Goal: Find specific page/section: Find specific page/section

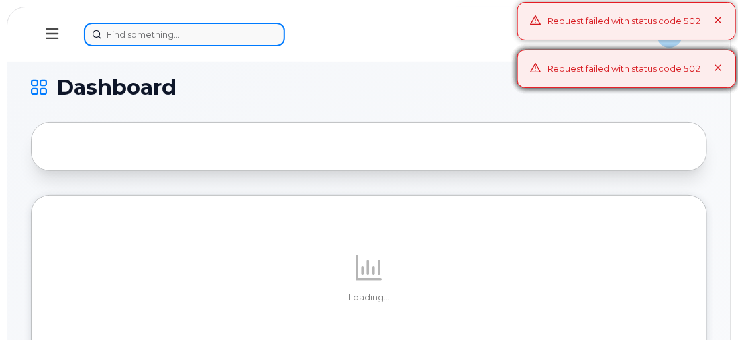
click at [152, 37] on input at bounding box center [184, 35] width 201 height 24
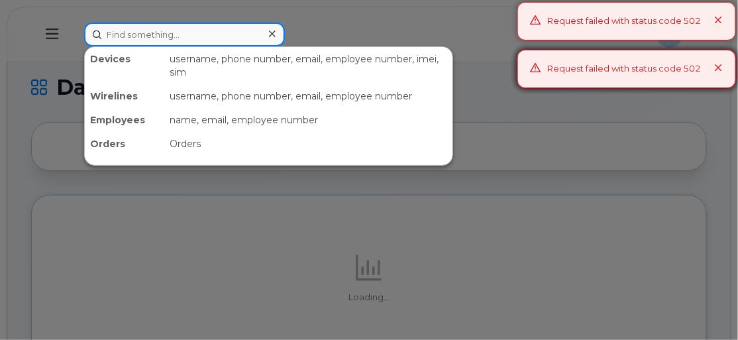
paste input "Carlos Moncayo"
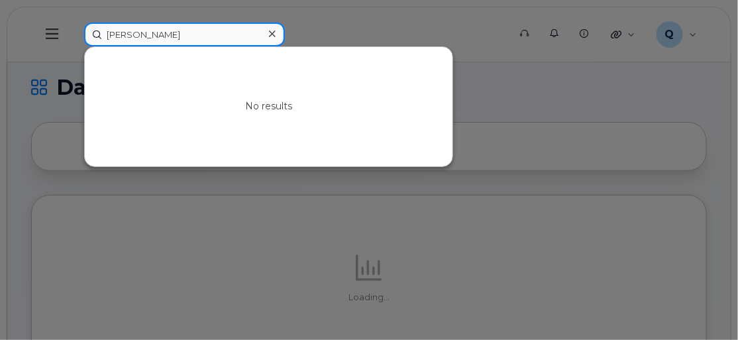
click at [105, 30] on input "Carlos Moncayo" at bounding box center [184, 35] width 201 height 24
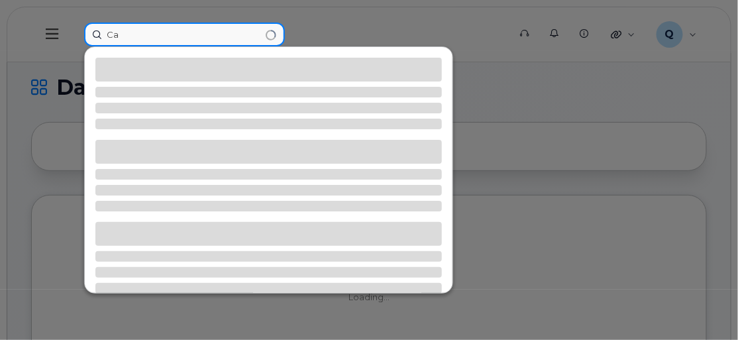
type input "C"
type input "8644508108"
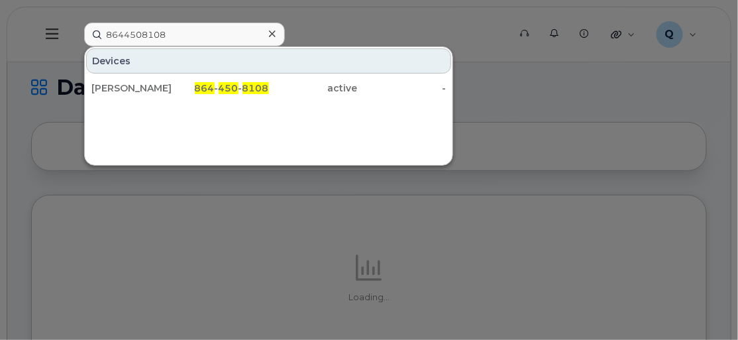
click at [272, 33] on icon at bounding box center [272, 33] width 7 height 7
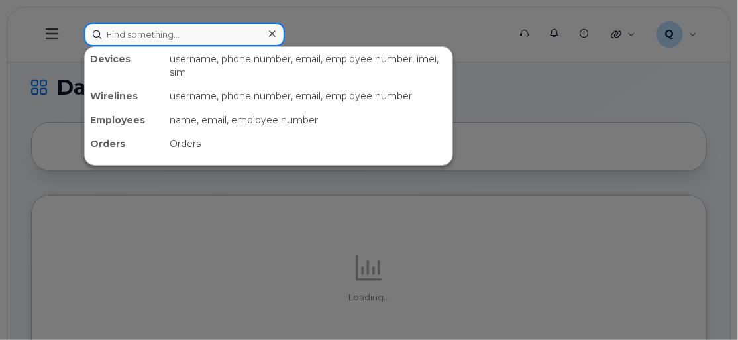
click at [182, 34] on input at bounding box center [184, 35] width 201 height 24
paste input "Carlos Moncayo"
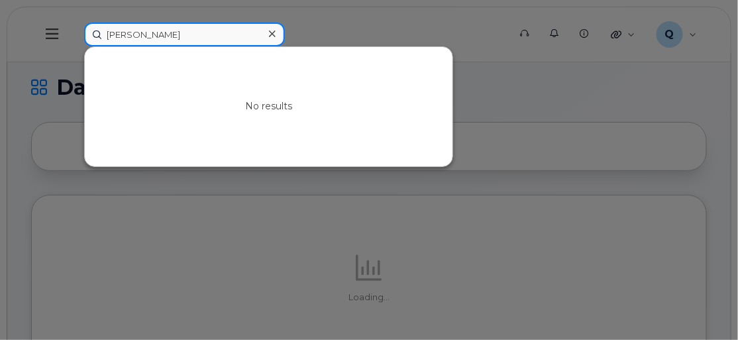
drag, startPoint x: 183, startPoint y: 36, endPoint x: 62, endPoint y: 25, distance: 121.1
click at [74, 25] on div "Carlos Moncayo No results" at bounding box center [292, 35] width 437 height 24
paste input "8643541946"
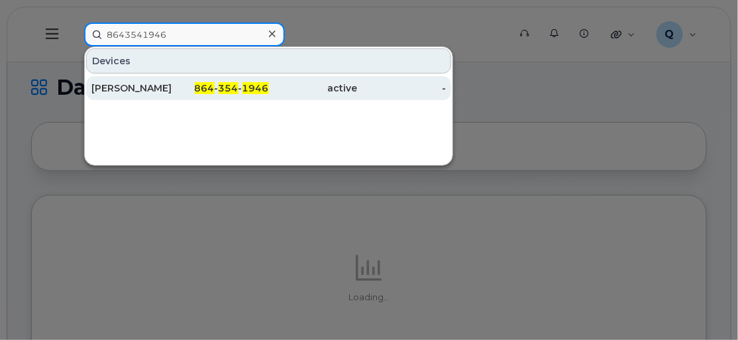
type input "8643541946"
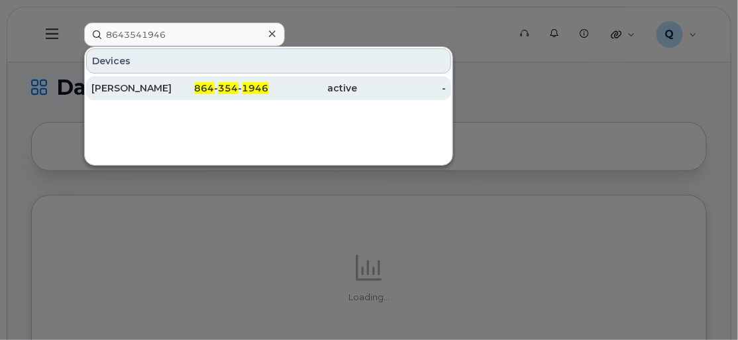
click at [115, 89] on div "[PERSON_NAME]" at bounding box center [135, 88] width 89 height 13
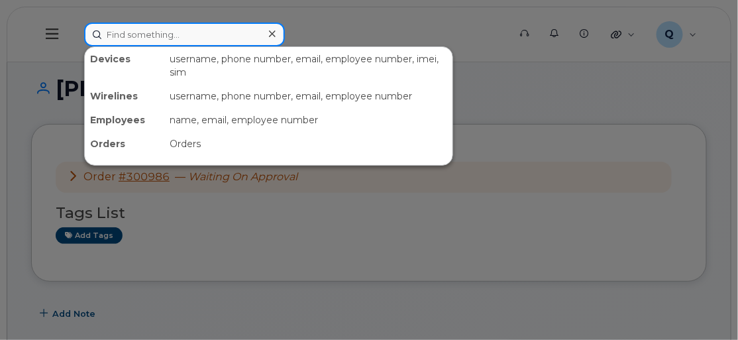
click at [229, 42] on input at bounding box center [184, 35] width 201 height 24
paste input "8649229549"
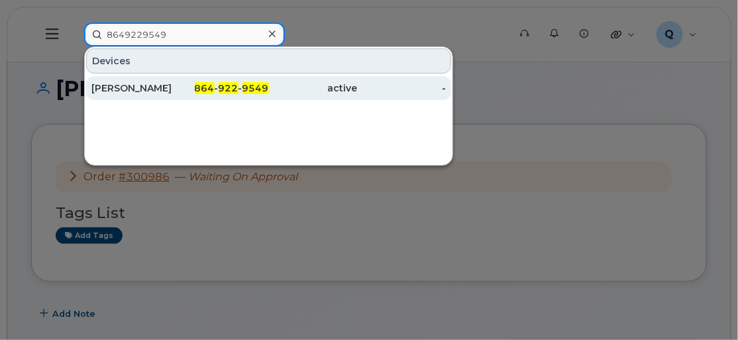
type input "8649229549"
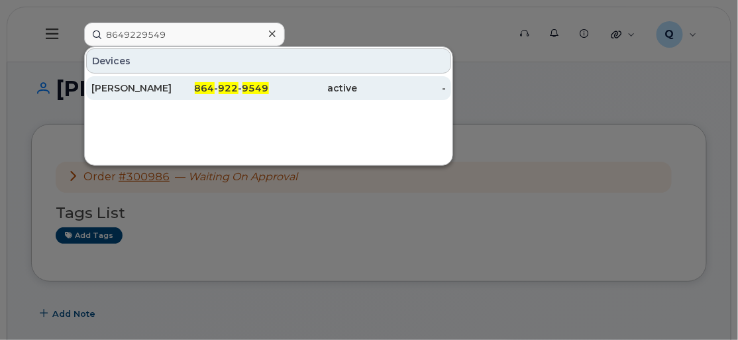
click at [152, 90] on div "[PERSON_NAME]" at bounding box center [135, 88] width 89 height 13
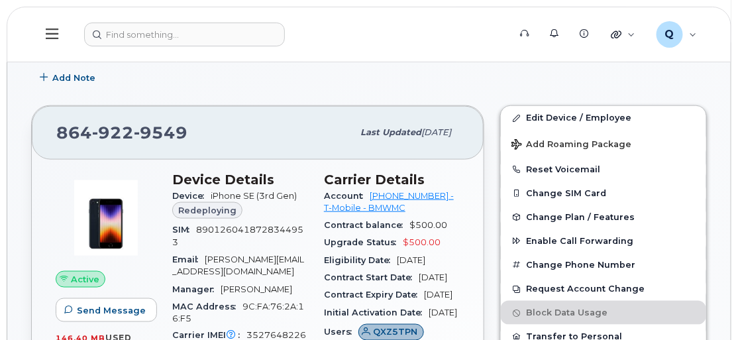
scroll to position [368, 0]
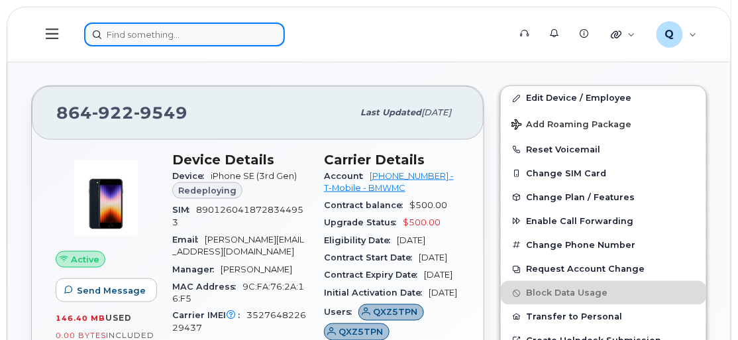
click at [237, 44] on input at bounding box center [184, 35] width 201 height 24
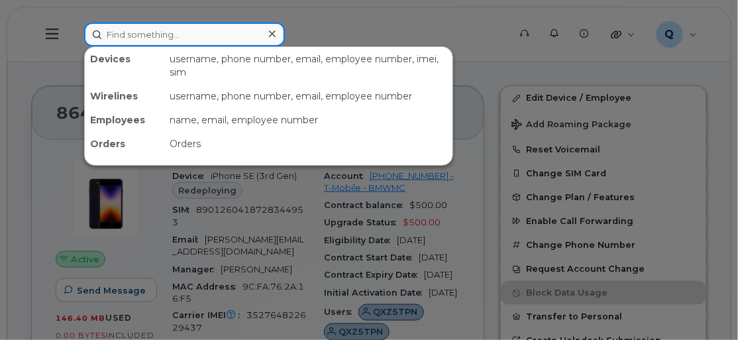
paste input "8643541946"
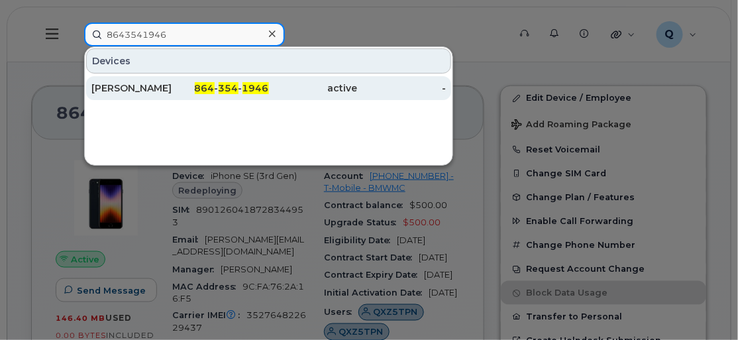
type input "8643541946"
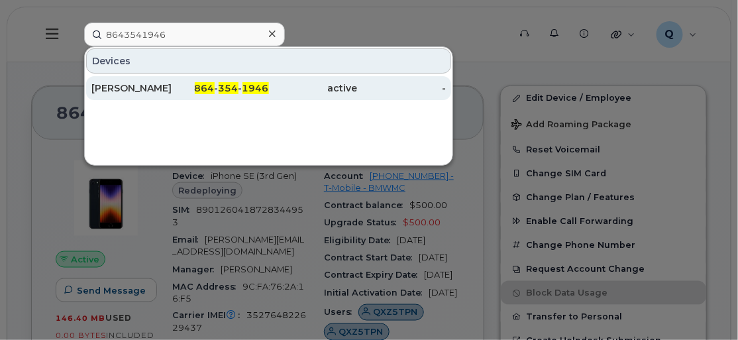
click at [125, 83] on div "[PERSON_NAME]" at bounding box center [135, 88] width 89 height 13
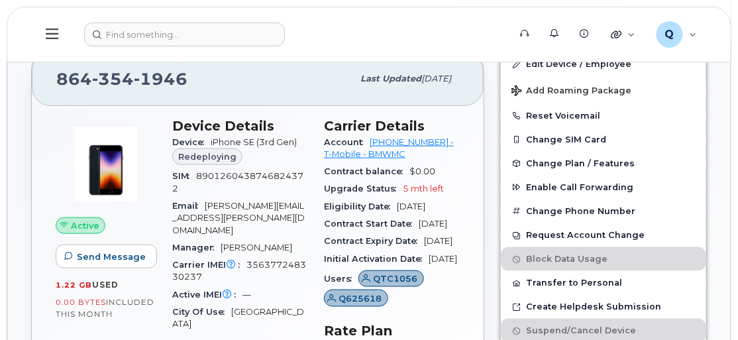
scroll to position [286, 0]
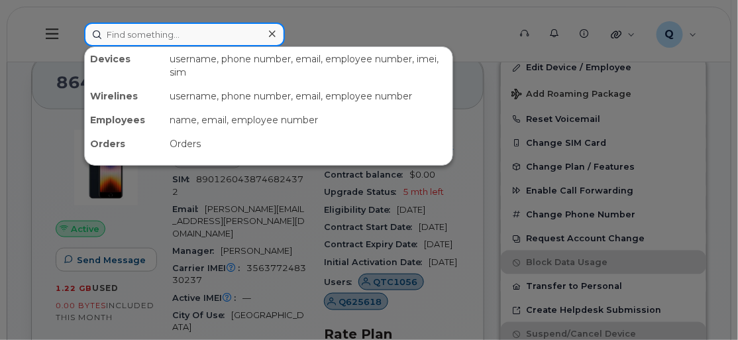
click at [256, 29] on input at bounding box center [184, 35] width 201 height 24
paste input "35 159495 394249 4"
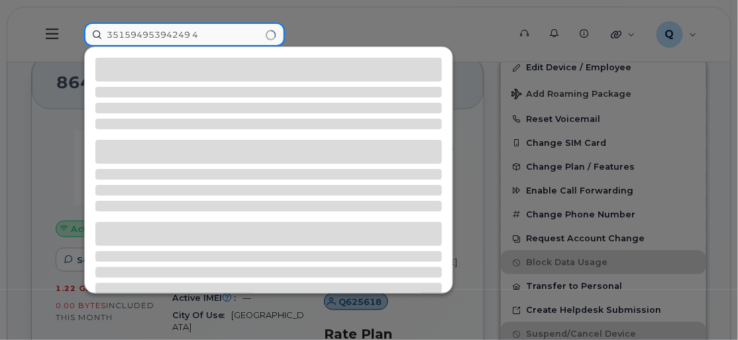
click at [190, 31] on input "35159495394249 4" at bounding box center [184, 35] width 201 height 24
click at [209, 37] on input "351594953942494" at bounding box center [184, 35] width 201 height 24
drag, startPoint x: 209, startPoint y: 37, endPoint x: 103, endPoint y: 25, distance: 107.3
click at [103, 25] on input "351594953942494" at bounding box center [184, 35] width 201 height 24
type input "351594953942494"
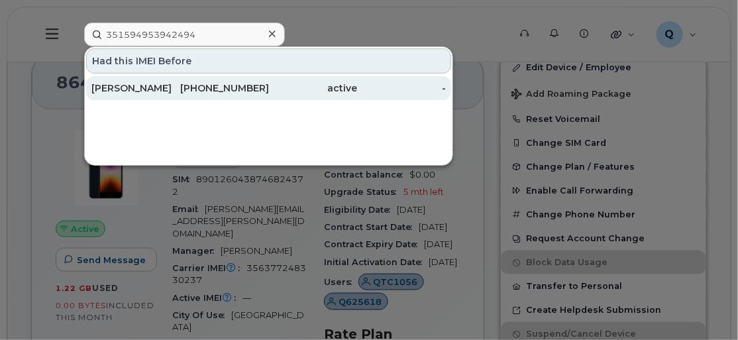
click at [186, 86] on div "[PHONE_NUMBER]" at bounding box center [224, 88] width 89 height 13
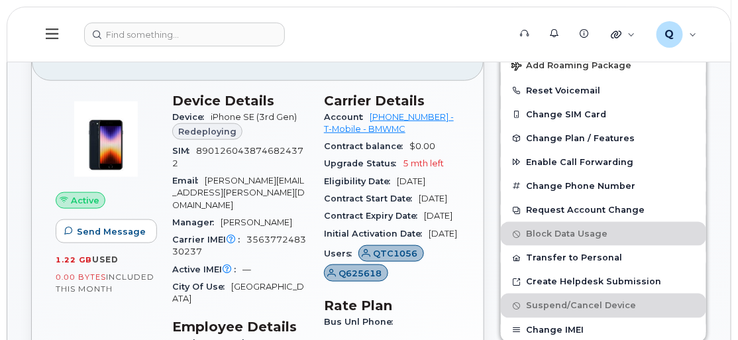
scroll to position [320, 0]
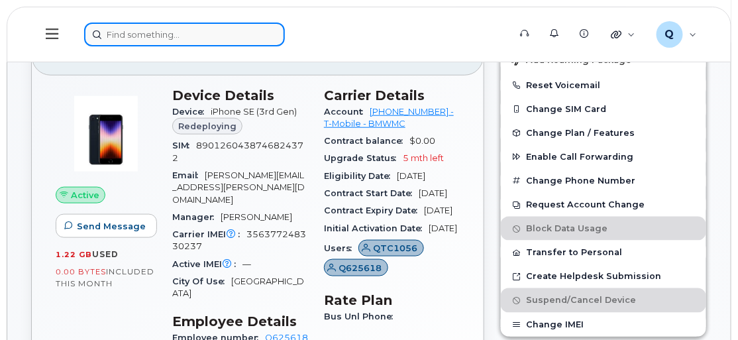
click at [159, 39] on input at bounding box center [184, 35] width 201 height 24
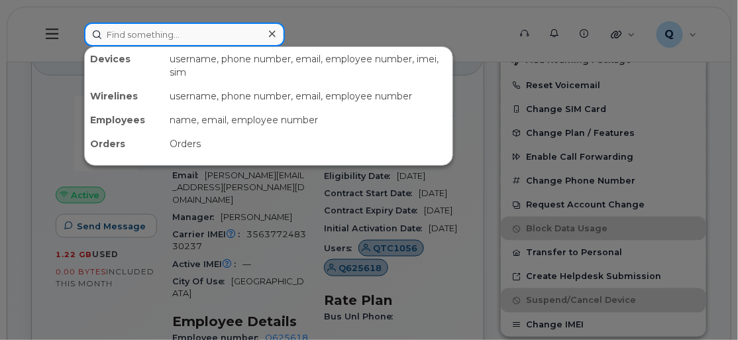
paste input "351594953942494"
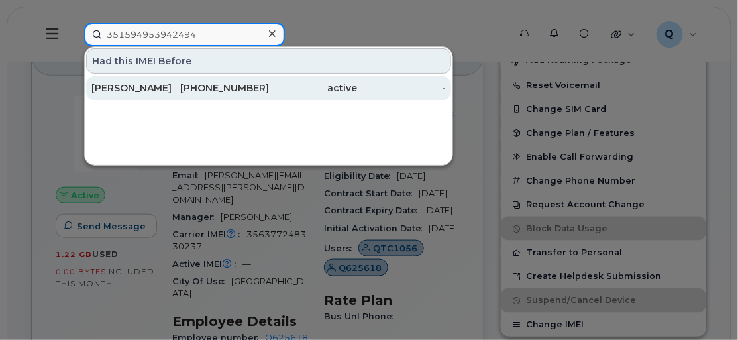
type input "351594953942494"
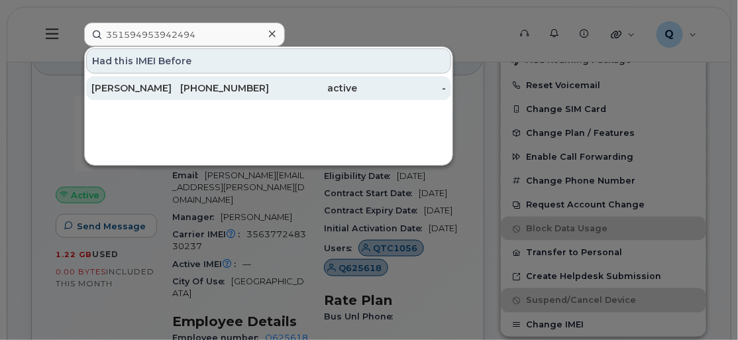
click at [146, 91] on div "[PERSON_NAME]" at bounding box center [135, 88] width 89 height 13
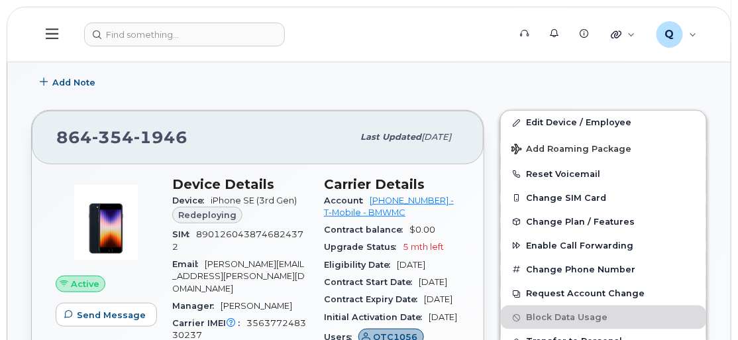
scroll to position [228, 0]
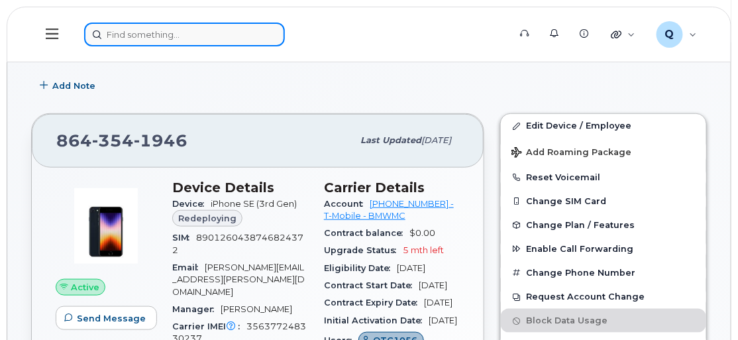
click at [229, 42] on input at bounding box center [184, 35] width 201 height 24
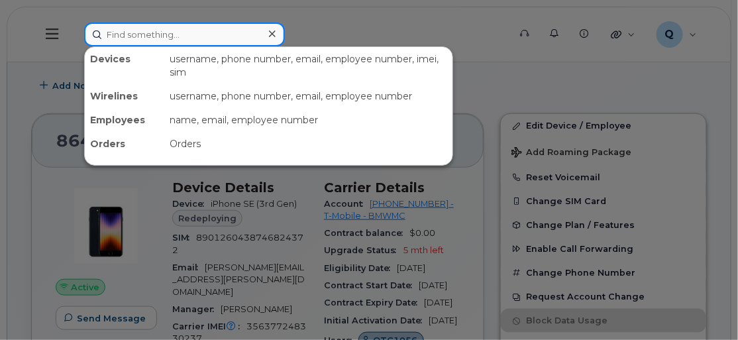
paste input "351594953942494"
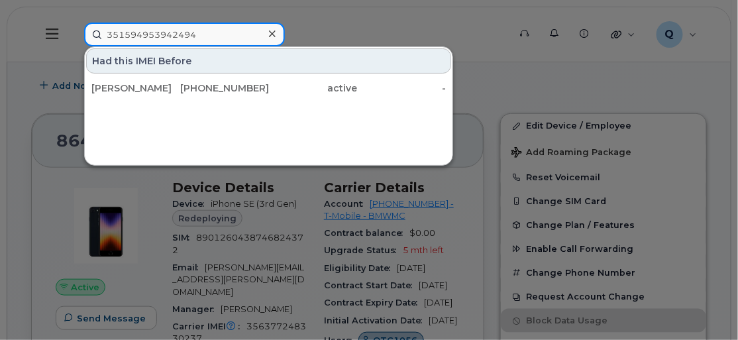
type input "351594953942494"
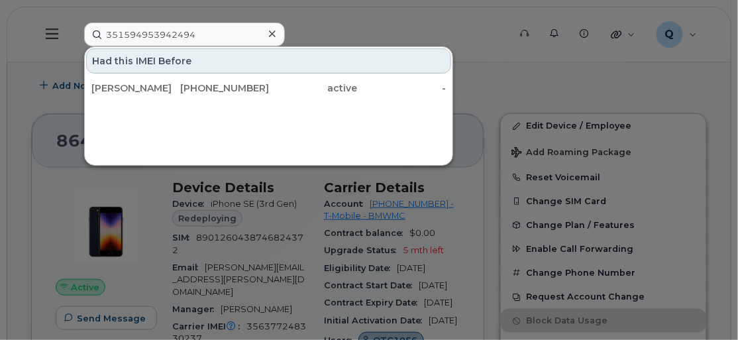
click at [276, 256] on div at bounding box center [369, 170] width 738 height 340
